Goal: Task Accomplishment & Management: Use online tool/utility

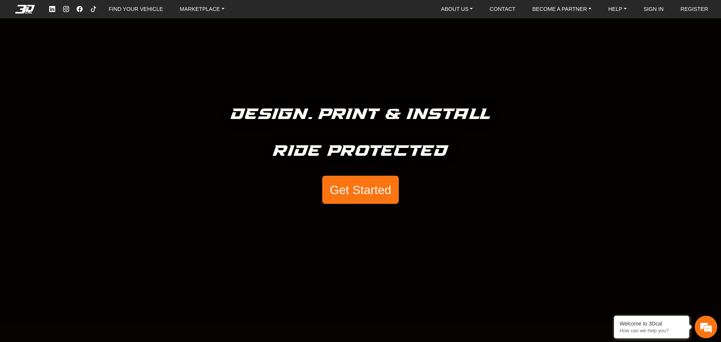
scroll to position [38, 0]
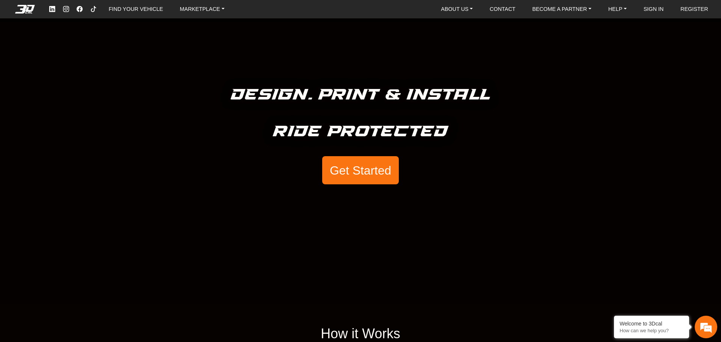
click at [459, 202] on div "Design. Print & Install Ride Protected Get Started" at bounding box center [360, 133] width 721 height 342
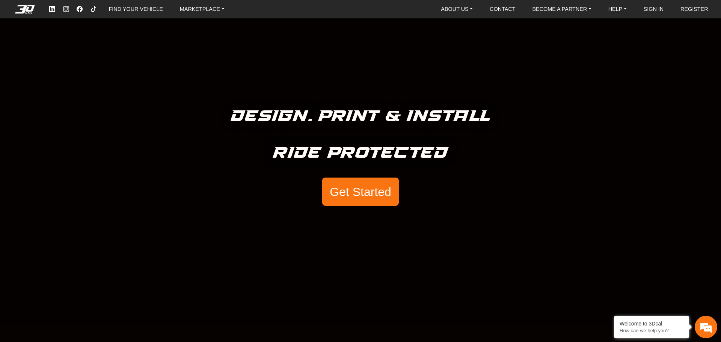
scroll to position [0, 0]
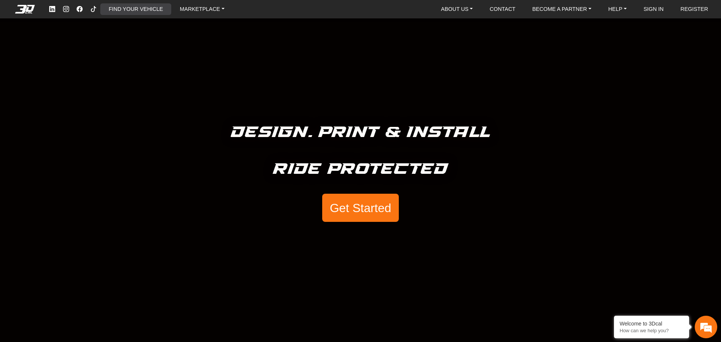
click at [136, 8] on link "FIND YOUR VEHICLE" at bounding box center [136, 9] width 60 height 12
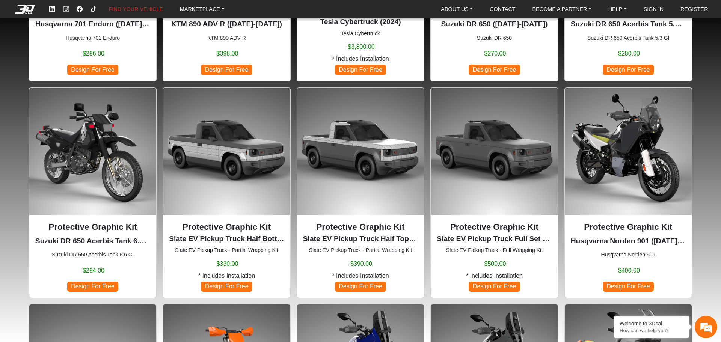
scroll to position [300, 0]
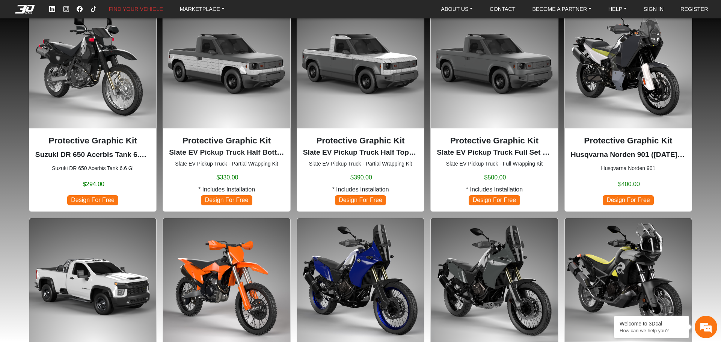
click at [349, 257] on img at bounding box center [360, 281] width 127 height 127
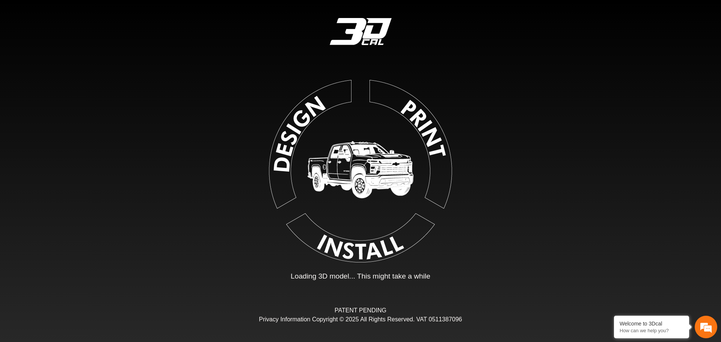
type input "*"
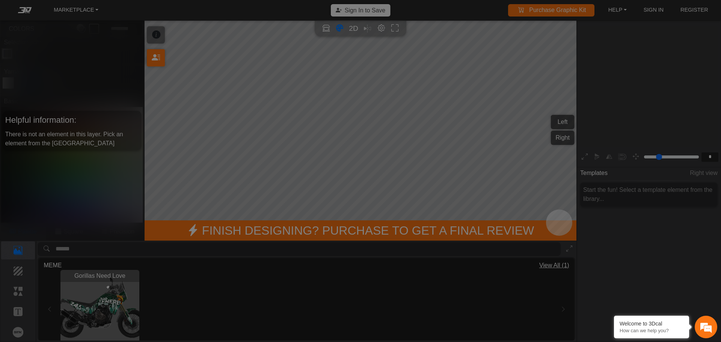
scroll to position [124, 116]
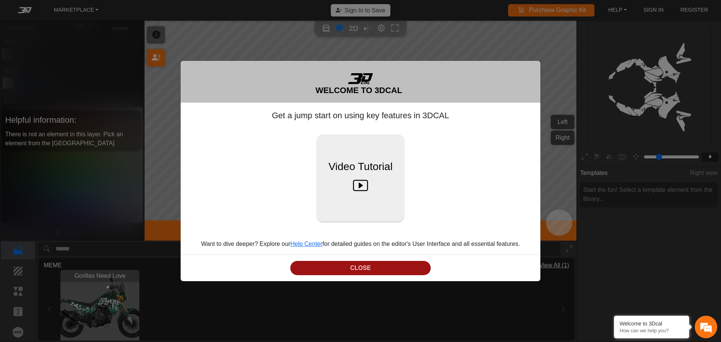
click at [396, 267] on button "CLOSE" at bounding box center [360, 268] width 140 height 15
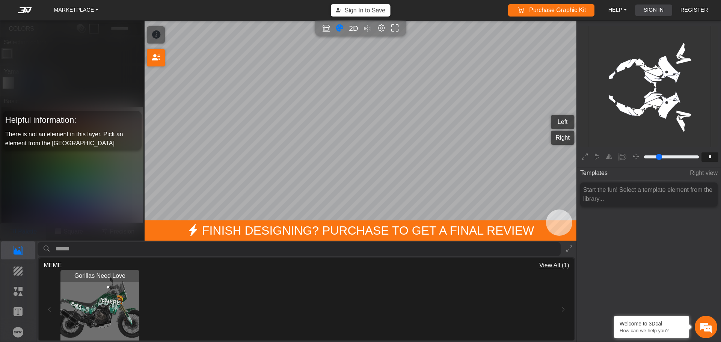
click at [657, 9] on link "SIGN IN" at bounding box center [653, 11] width 26 height 12
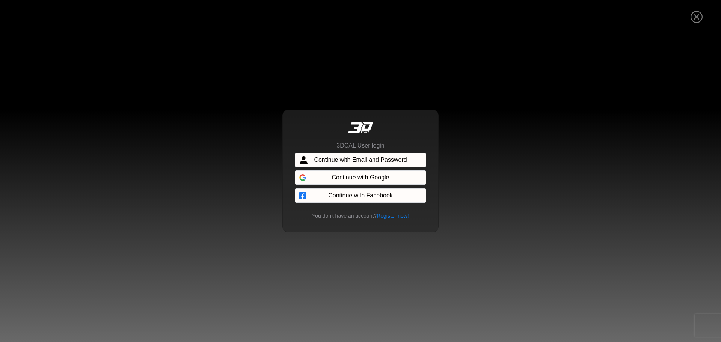
drag, startPoint x: 383, startPoint y: 158, endPoint x: 524, endPoint y: 171, distance: 142.5
click at [383, 158] on span "Continue with Email and Password" at bounding box center [360, 159] width 93 height 9
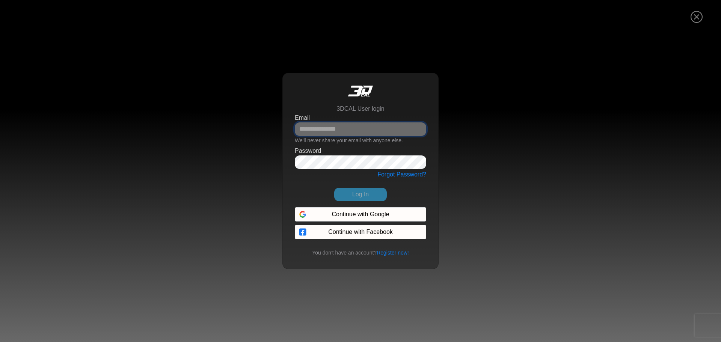
type input "**********"
click at [360, 193] on button "Log In" at bounding box center [360, 195] width 53 height 14
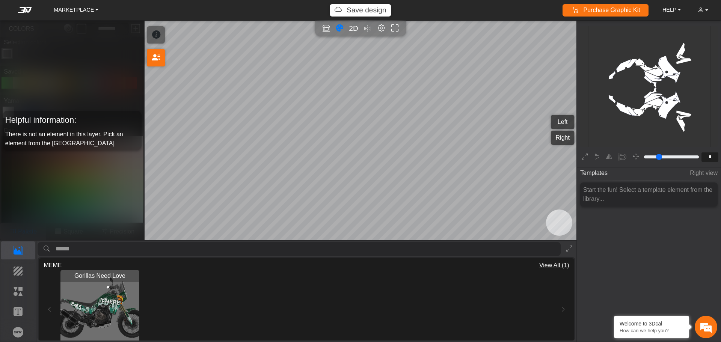
click at [605, 122] on icon "background_wire_template_bg decal_t700_left_fender decal_t700_right_fender text…" at bounding box center [649, 87] width 369 height 369
click at [20, 292] on p "Elements" at bounding box center [18, 291] width 33 height 9
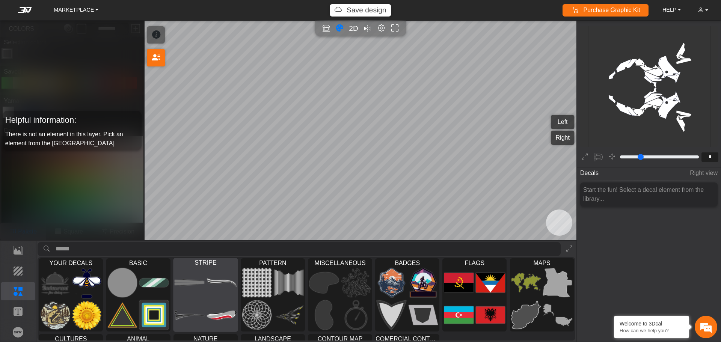
click at [232, 324] on img at bounding box center [221, 315] width 30 height 30
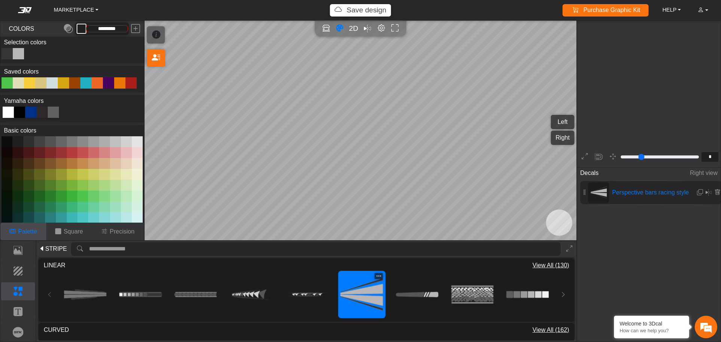
type input "**"
type input "*********"
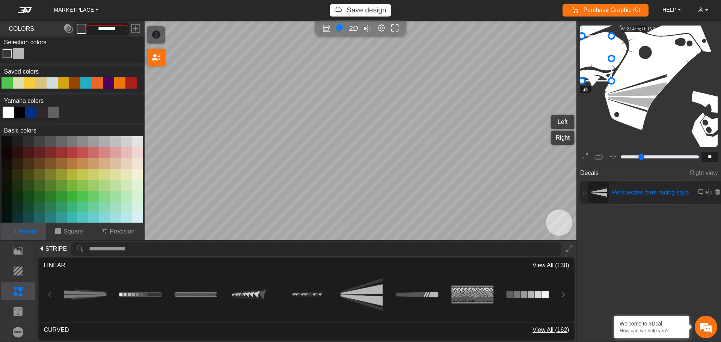
drag, startPoint x: 637, startPoint y: 102, endPoint x: 581, endPoint y: 65, distance: 67.3
click at [581, 65] on icon at bounding box center [581, 58] width 59 height 45
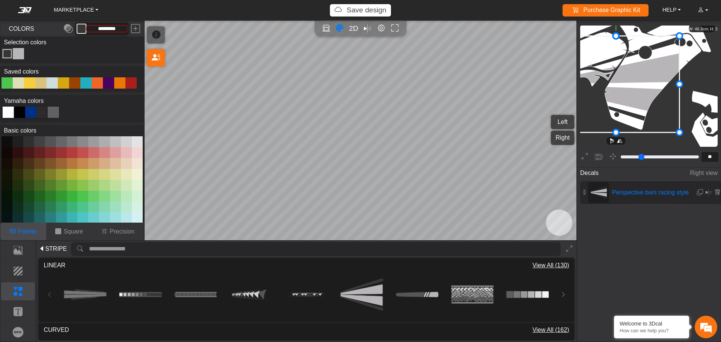
drag, startPoint x: 611, startPoint y: 81, endPoint x: 682, endPoint y: 140, distance: 92.2
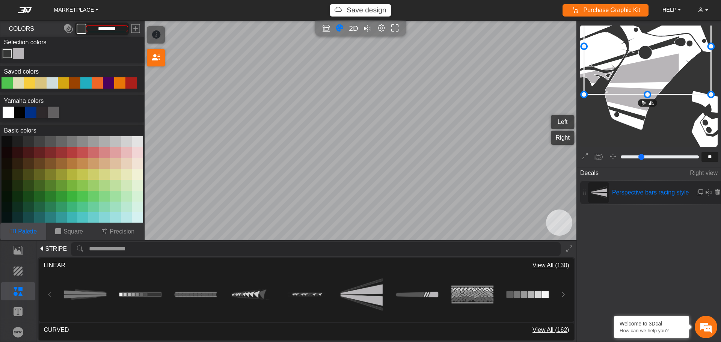
drag, startPoint x: 652, startPoint y: 92, endPoint x: 684, endPoint y: 54, distance: 49.3
click at [684, 54] on icon at bounding box center [647, 46] width 127 height 96
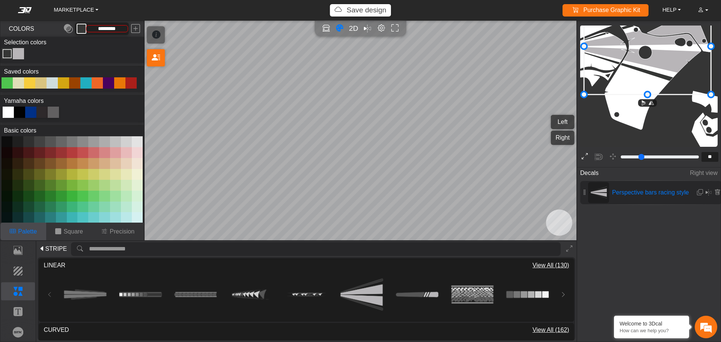
click at [585, 153] on icon at bounding box center [584, 157] width 6 height 10
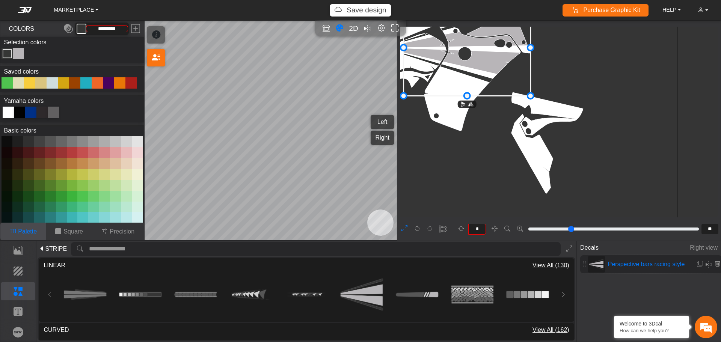
type input "*"
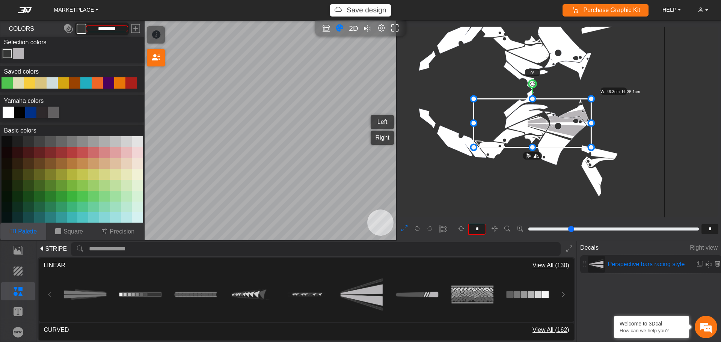
drag, startPoint x: 527, startPoint y: 124, endPoint x: 473, endPoint y: 124, distance: 53.7
click at [85, 83] on div at bounding box center [85, 82] width 11 height 11
click at [15, 53] on div "Color Toggle" at bounding box center [18, 53] width 9 height 9
click at [38, 86] on div at bounding box center [40, 82] width 11 height 11
click at [96, 83] on div at bounding box center [97, 82] width 11 height 11
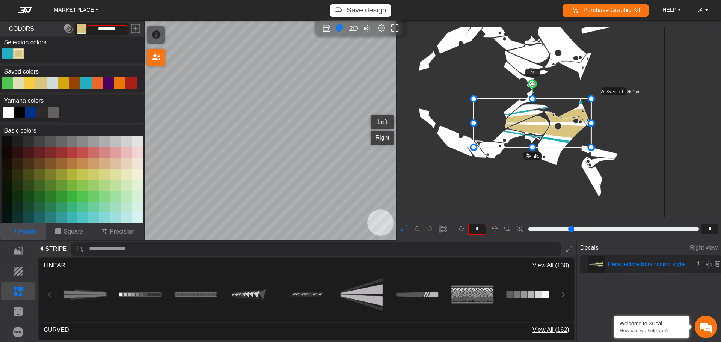
type input "*******"
